Goal: Task Accomplishment & Management: Use online tool/utility

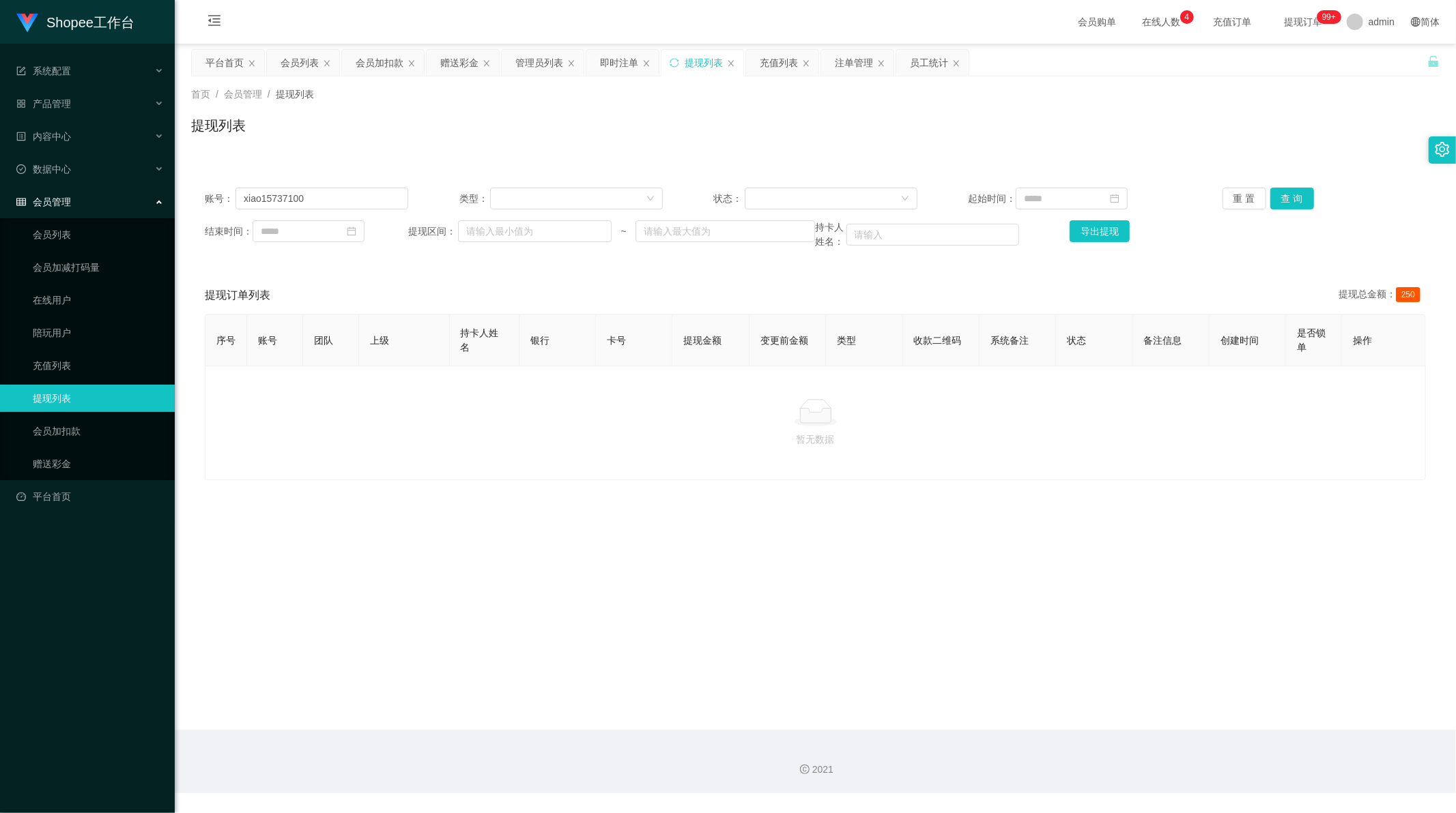
scroll to position [2, 0]
drag, startPoint x: 0, startPoint y: 0, endPoint x: 371, endPoint y: 60, distance: 375.8
click at [371, 60] on div "会员加扣款" at bounding box center [379, 63] width 48 height 26
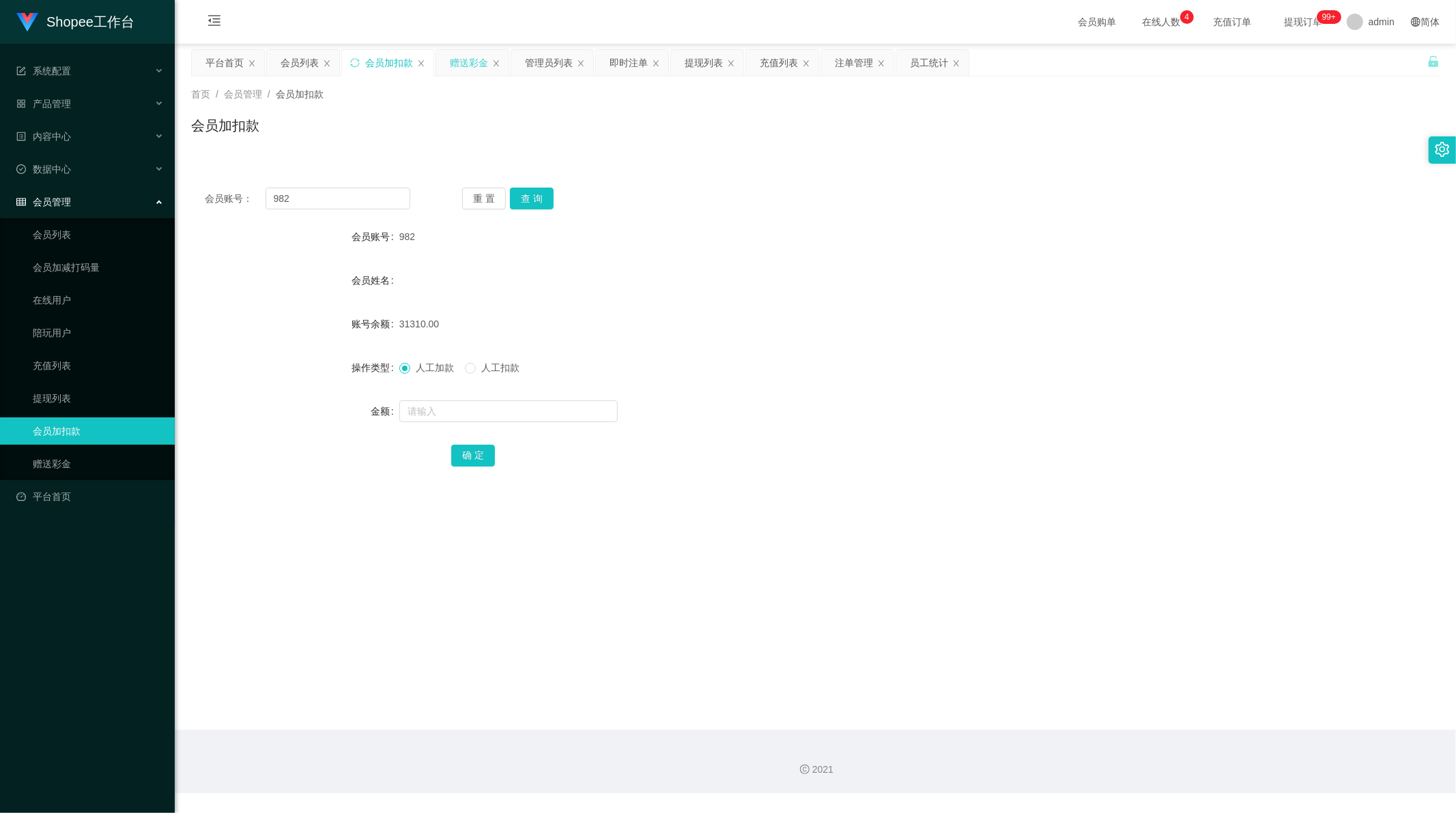
click at [457, 59] on div "赠送彩金" at bounding box center [469, 63] width 38 height 26
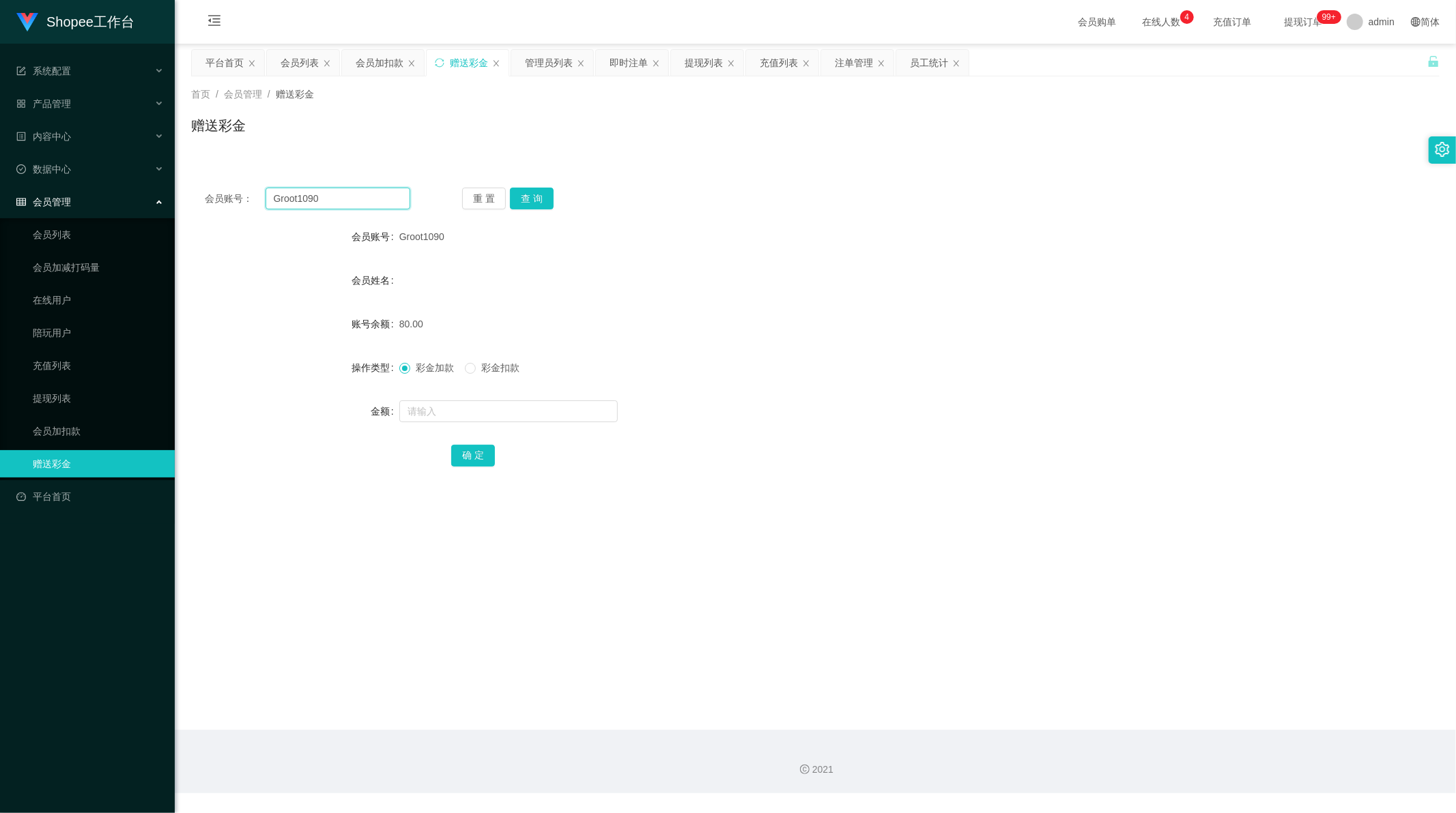
click at [323, 198] on input "Groot1090" at bounding box center [338, 198] width 145 height 22
drag, startPoint x: 323, startPoint y: 198, endPoint x: 415, endPoint y: 202, distance: 92.1
click at [324, 198] on input "Groot1090" at bounding box center [338, 198] width 145 height 22
paste input "williamgou888"
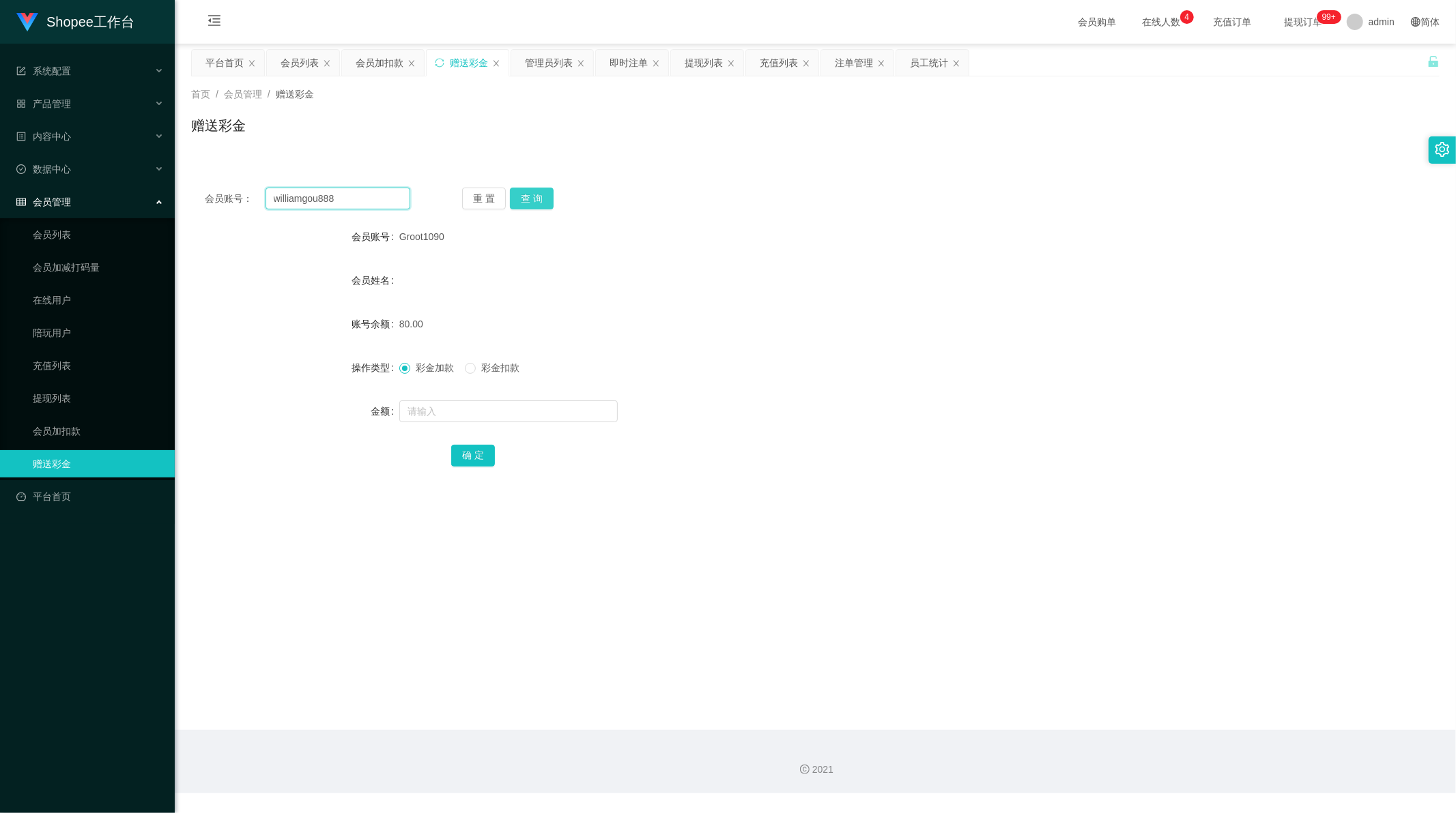
type input "williamgou888"
click at [528, 194] on button "查 询" at bounding box center [532, 198] width 44 height 22
click at [450, 407] on input "text" at bounding box center [509, 411] width 219 height 22
paste input "200"
type input "200"
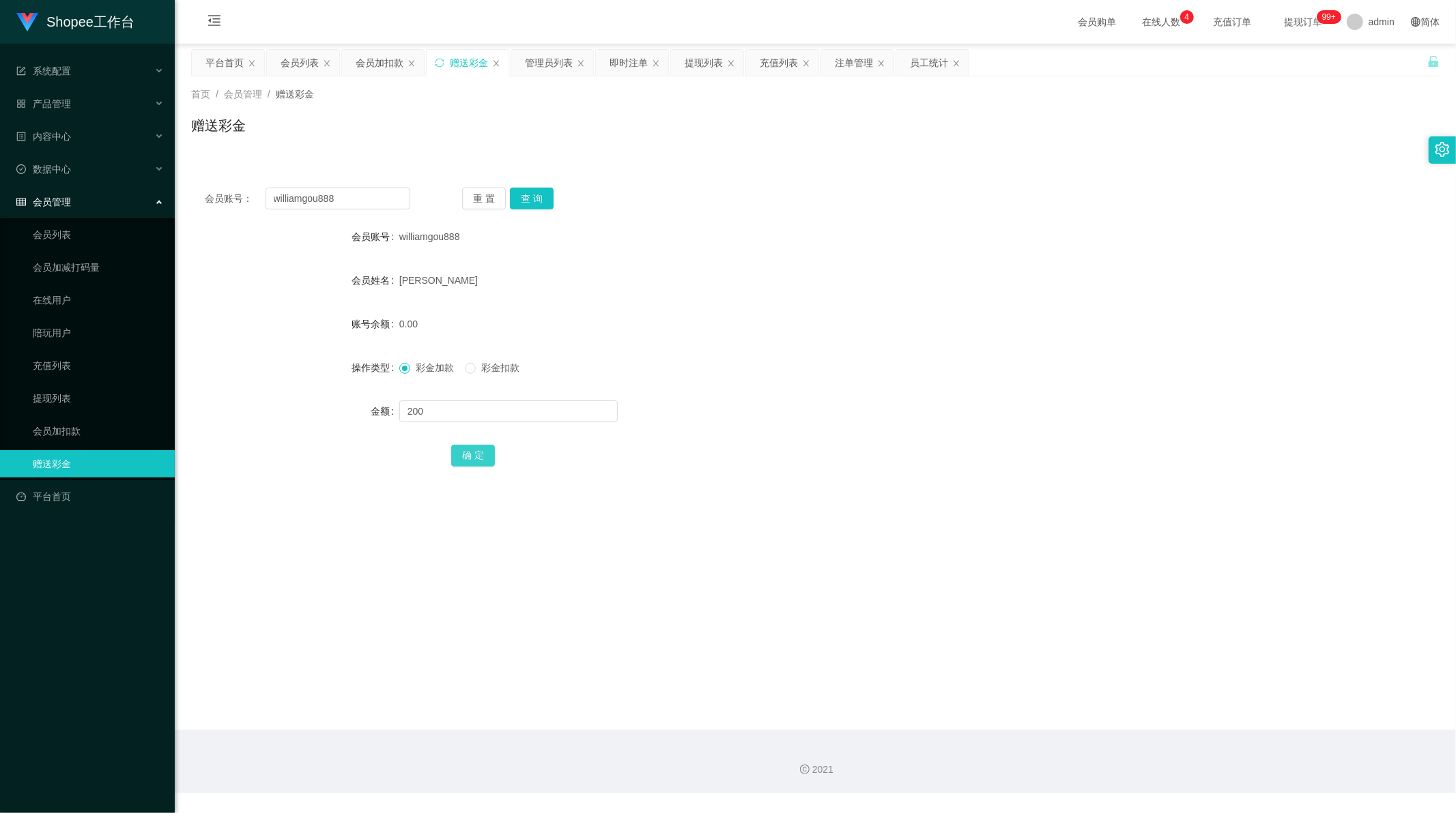
click at [473, 455] on button "确 定" at bounding box center [473, 455] width 44 height 22
